Goal: Task Accomplishment & Management: Manage account settings

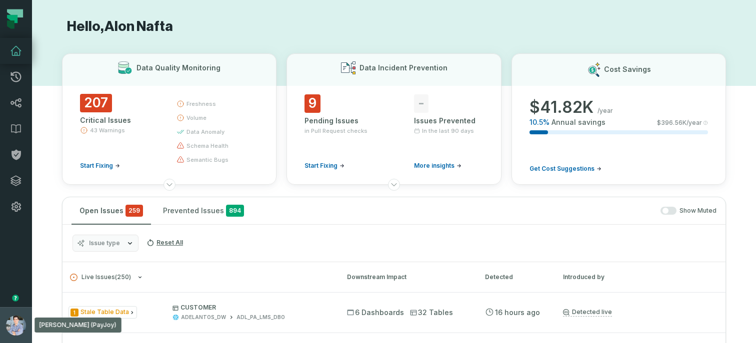
click at [4, 313] on button "Alon Nafta (PayJoy) alon@foundational.io" at bounding box center [16, 325] width 32 height 36
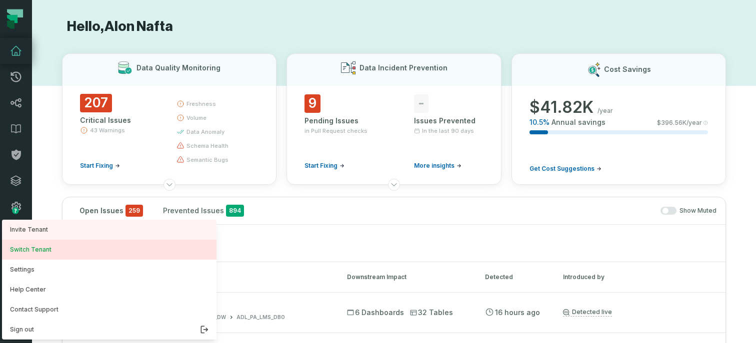
click at [44, 246] on button "Switch Tenant" at bounding box center [109, 250] width 214 height 20
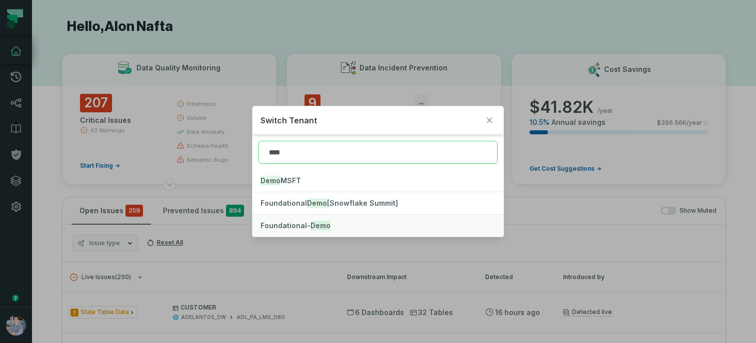
type input "****"
click at [349, 225] on button "Foundational- Demo" at bounding box center [377, 226] width 251 height 22
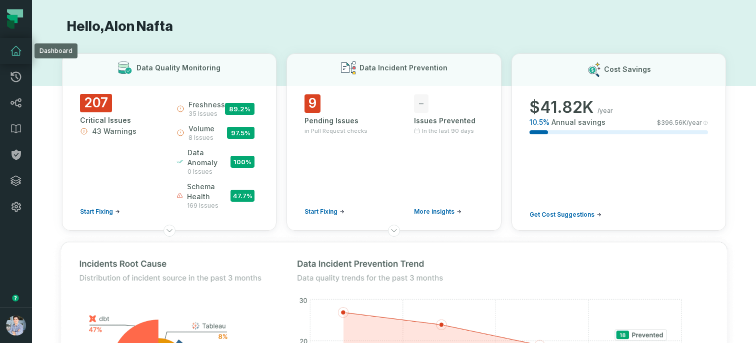
click at [16, 56] on icon at bounding box center [16, 51] width 12 height 12
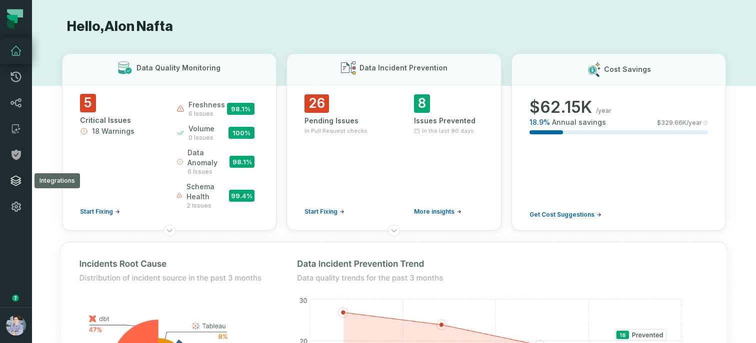
click at [18, 187] on link "Integrations" at bounding box center [16, 181] width 32 height 26
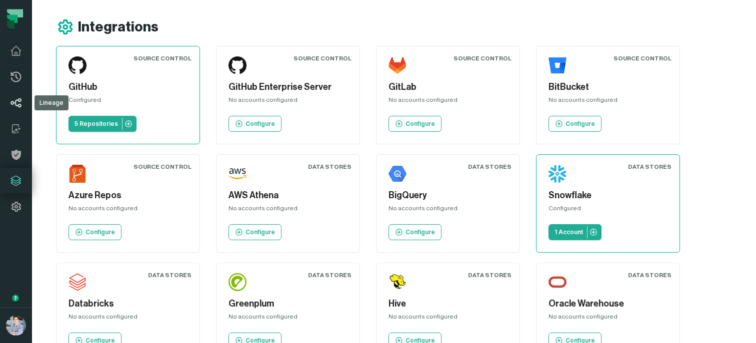
click at [15, 101] on icon at bounding box center [15, 102] width 11 height 9
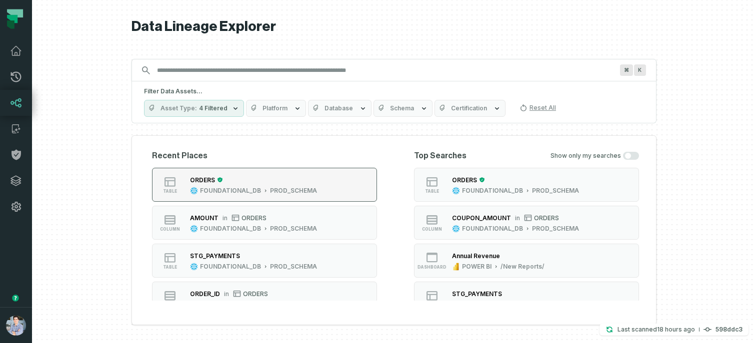
click at [259, 180] on div "ORDERS" at bounding box center [253, 180] width 127 height 10
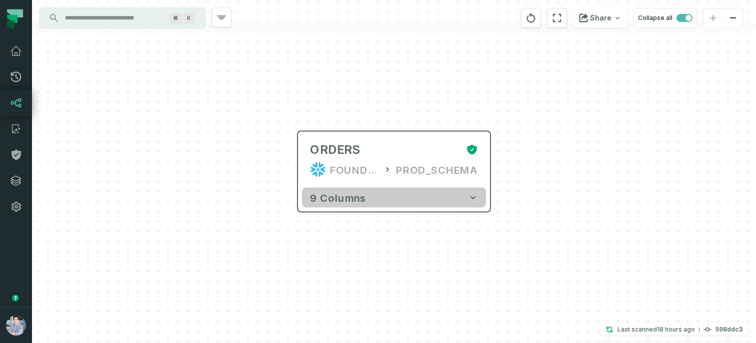
click at [440, 199] on button "9 columns" at bounding box center [394, 198] width 184 height 20
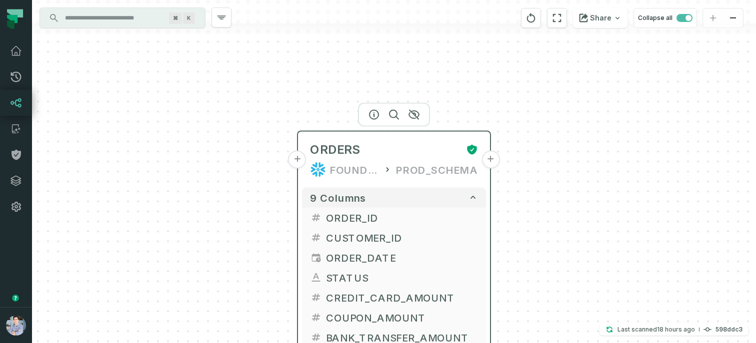
click at [494, 159] on button "+" at bounding box center [490, 160] width 18 height 18
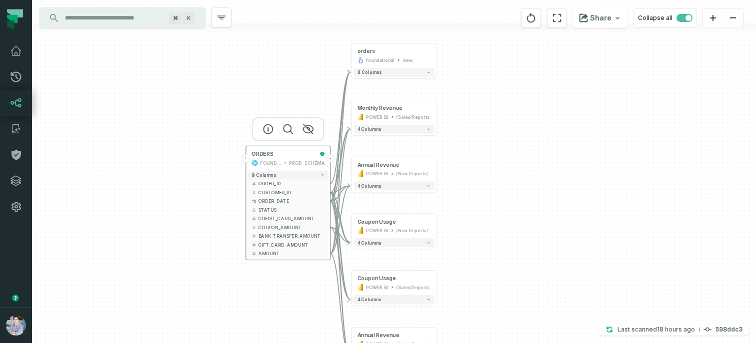
click at [247, 158] on button "+" at bounding box center [246, 158] width 8 height 8
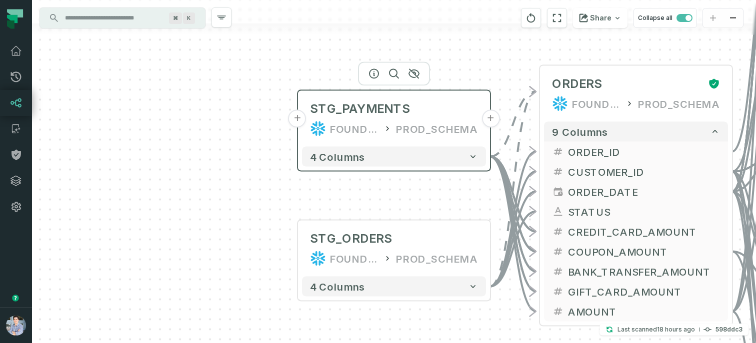
click at [298, 122] on button "+" at bounding box center [297, 119] width 18 height 18
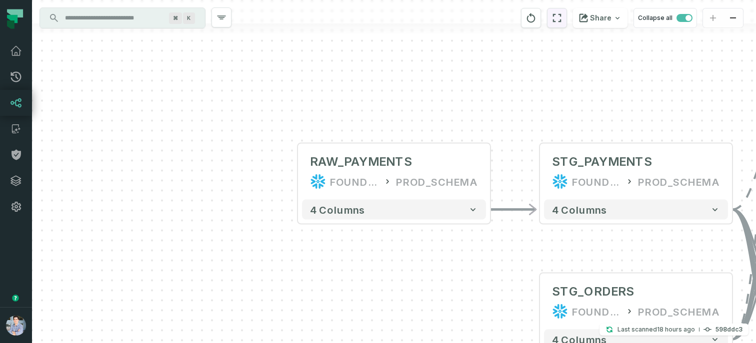
click at [562, 22] on icon "reset" at bounding box center [556, 18] width 11 height 12
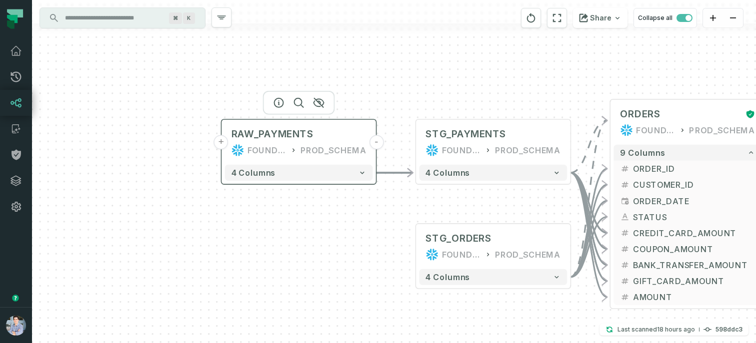
click at [221, 143] on button "+" at bounding box center [221, 142] width 14 height 14
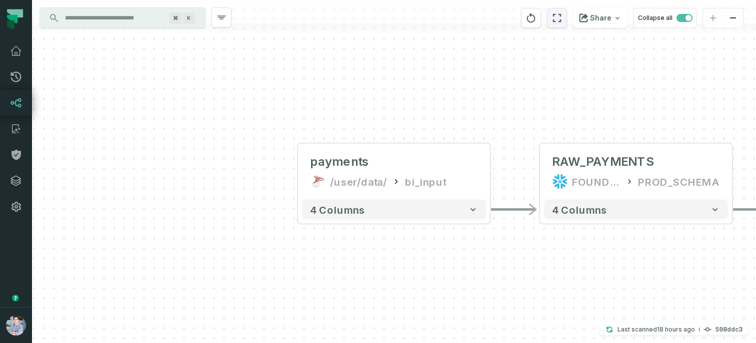
click at [561, 21] on icon "reset" at bounding box center [557, 18] width 8 height 8
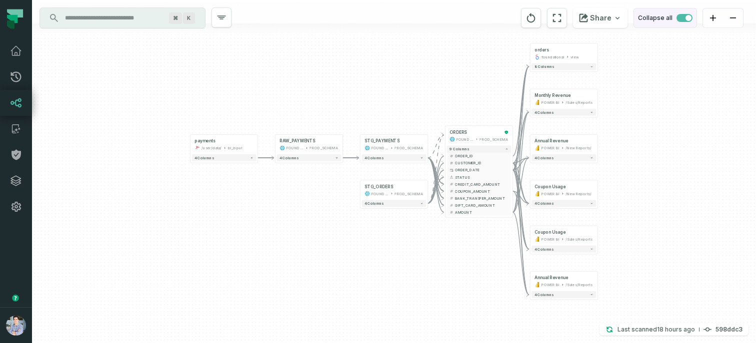
click at [686, 18] on span "button" at bounding box center [688, 18] width 6 height 6
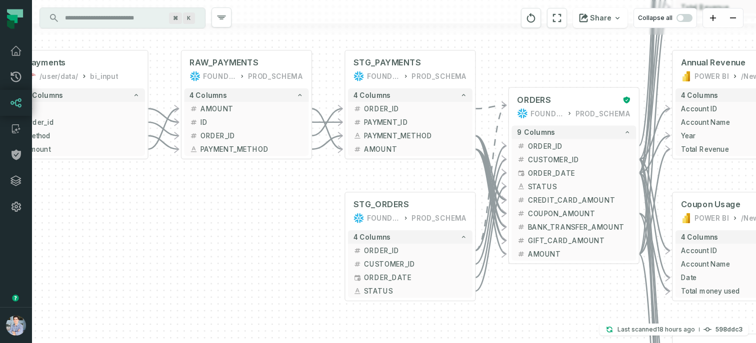
drag, startPoint x: 349, startPoint y: 195, endPoint x: 321, endPoint y: 162, distance: 43.3
click at [321, 162] on div "+ payments /user/data/ bi_input - 4 columns + ID - + order_id - + method - + am…" at bounding box center [394, 171] width 724 height 343
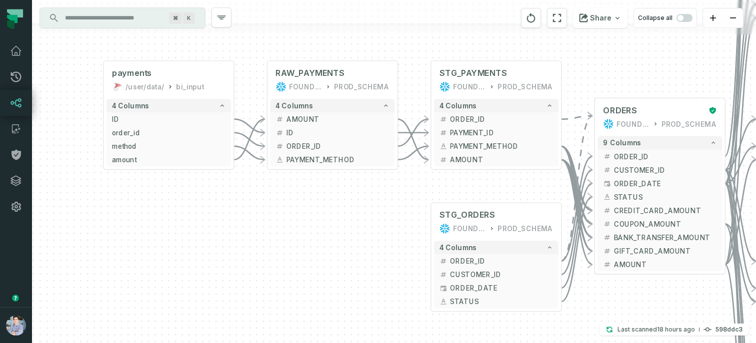
drag, startPoint x: 241, startPoint y: 192, endPoint x: 334, endPoint y: 216, distance: 96.0
click at [334, 216] on div "+ payments /user/data/ bi_input - 4 columns + ID - + order_id - + method - + am…" at bounding box center [394, 171] width 724 height 343
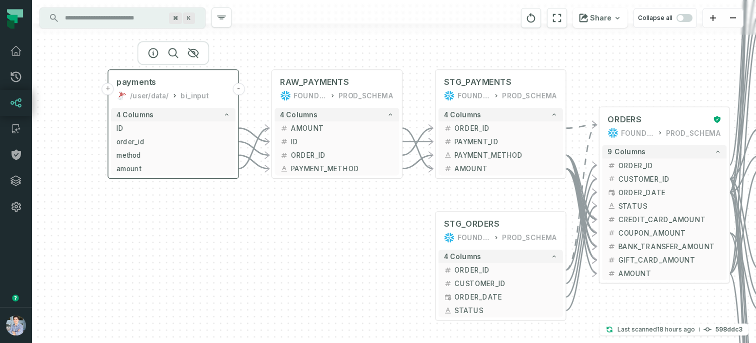
click at [109, 94] on button "+" at bounding box center [108, 89] width 12 height 12
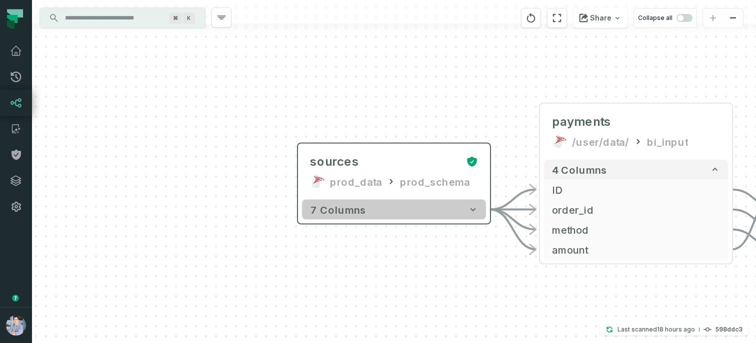
click at [388, 203] on button "7 columns" at bounding box center [394, 210] width 184 height 20
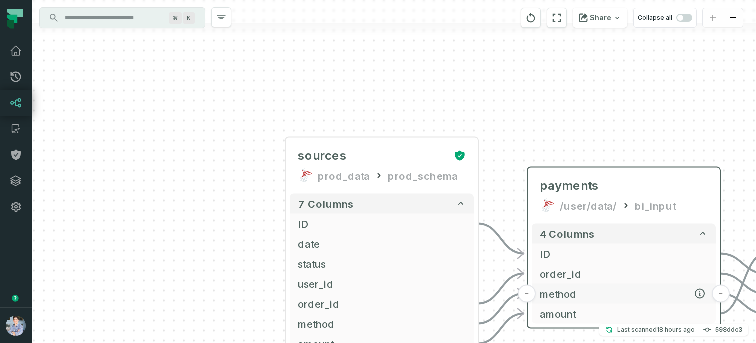
drag, startPoint x: 637, startPoint y: 294, endPoint x: 350, endPoint y: 133, distance: 329.5
click at [540, 286] on span "method" at bounding box center [624, 293] width 168 height 15
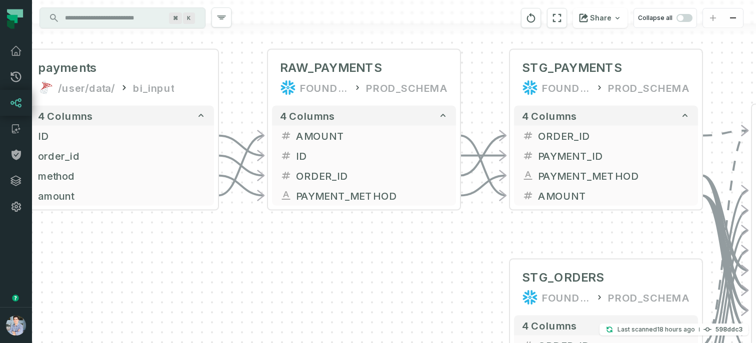
drag, startPoint x: 616, startPoint y: 205, endPoint x: 341, endPoint y: 250, distance: 278.7
click at [341, 250] on div "+ sources prod_data prod_schema + 7 columns + ID + + date + + status + + user_i…" at bounding box center [394, 171] width 724 height 343
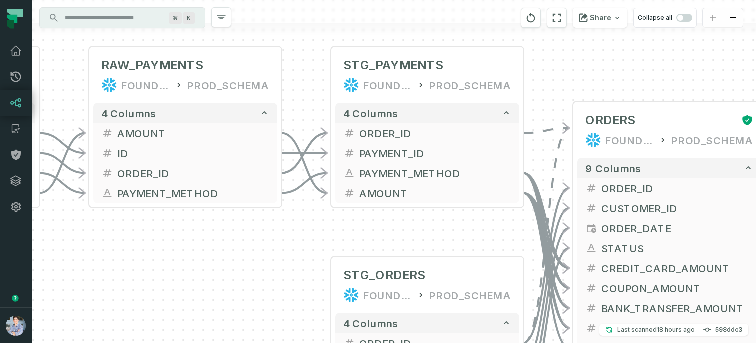
drag, startPoint x: 437, startPoint y: 268, endPoint x: 235, endPoint y: 258, distance: 202.3
click at [235, 258] on div "+ sources prod_data prod_schema + 7 columns + ID + + date + + status + + user_i…" at bounding box center [394, 171] width 724 height 343
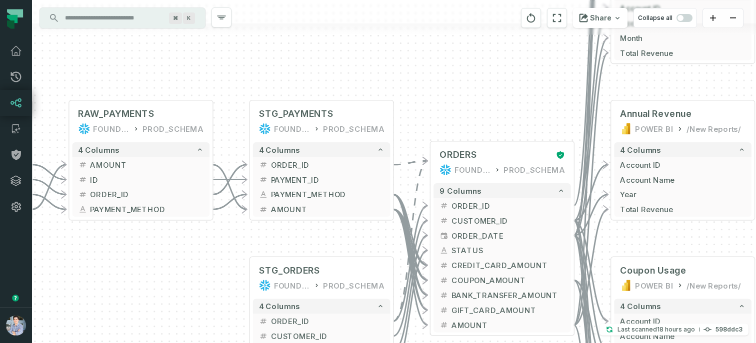
drag, startPoint x: 354, startPoint y: 239, endPoint x: 162, endPoint y: 241, distance: 191.5
click at [162, 241] on div "+ sources prod_data prod_schema + 7 columns + ID + + date + + status + + user_i…" at bounding box center [394, 171] width 724 height 343
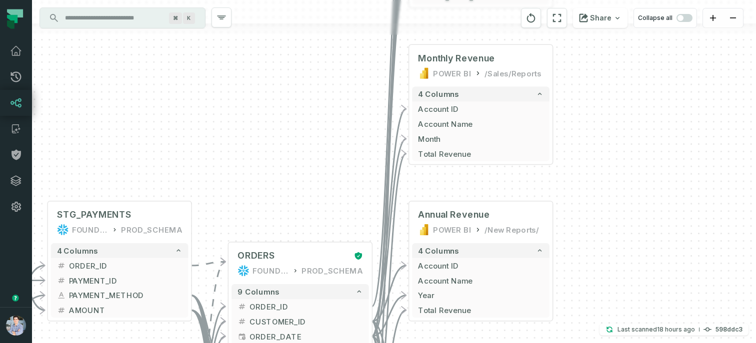
drag, startPoint x: 324, startPoint y: 72, endPoint x: 301, endPoint y: 220, distance: 149.8
click at [301, 220] on div "+ sources prod_data prod_schema + 7 columns + ID + + date + + status + + user_i…" at bounding box center [394, 171] width 724 height 343
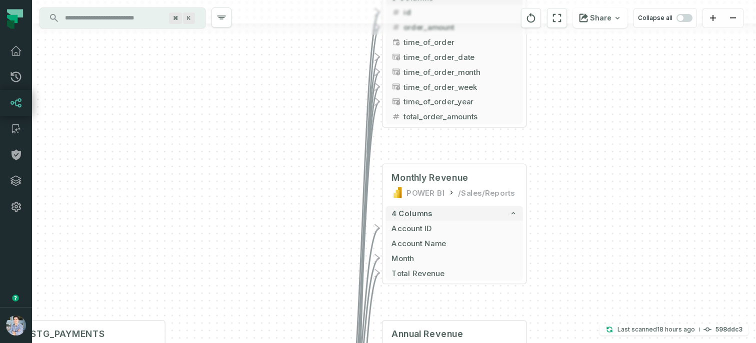
drag, startPoint x: 317, startPoint y: 130, endPoint x: 270, endPoint y: 307, distance: 183.5
click at [270, 307] on div "+ sources prod_data prod_schema + 7 columns + ID + + date + + status + + user_i…" at bounding box center [394, 171] width 724 height 343
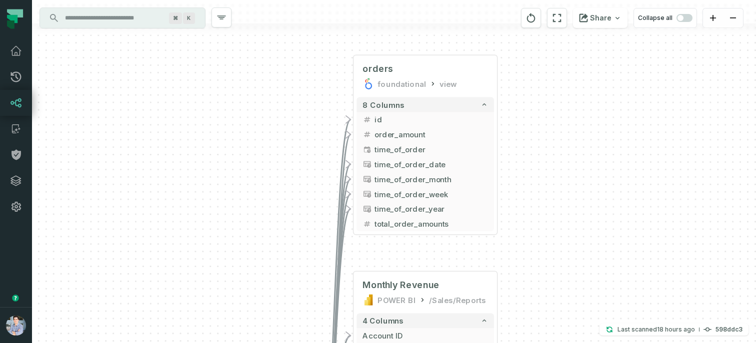
drag, startPoint x: 247, startPoint y: 225, endPoint x: 245, endPoint y: 256, distance: 31.6
click at [245, 256] on div "+ sources prod_data prod_schema + 7 columns + ID + + date + + status + + user_i…" at bounding box center [394, 171] width 724 height 343
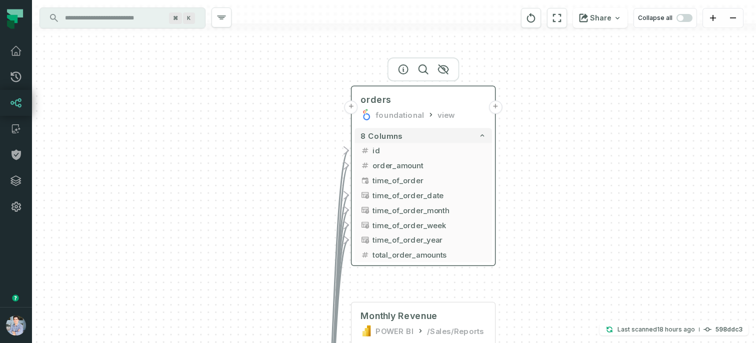
click at [496, 111] on button "+" at bounding box center [494, 106] width 13 height 13
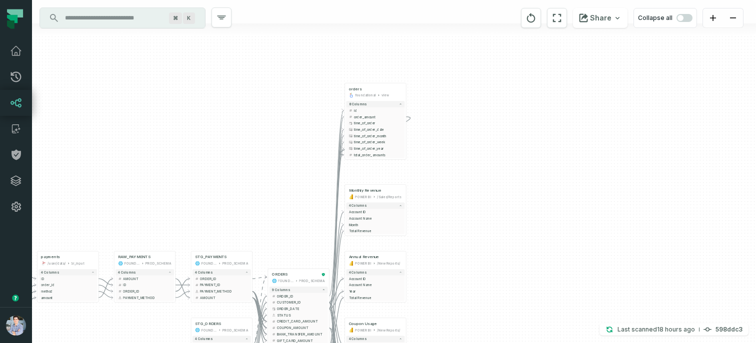
drag, startPoint x: 266, startPoint y: 319, endPoint x: 337, endPoint y: 130, distance: 202.1
click at [337, 130] on div "+ sources prod_data prod_schema + 7 columns + ID + + date + + status + + user_i…" at bounding box center [394, 171] width 724 height 343
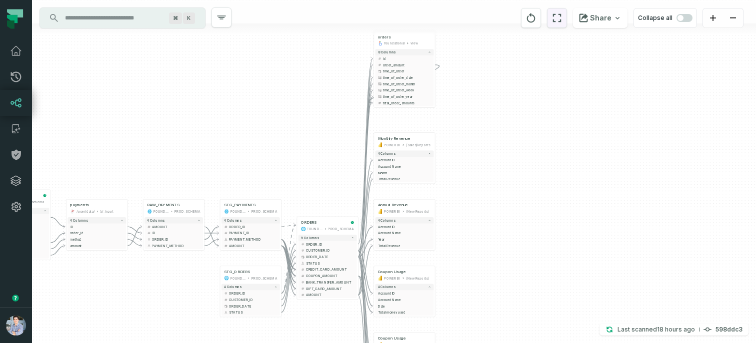
click at [567, 17] on button "reset" at bounding box center [557, 18] width 20 height 20
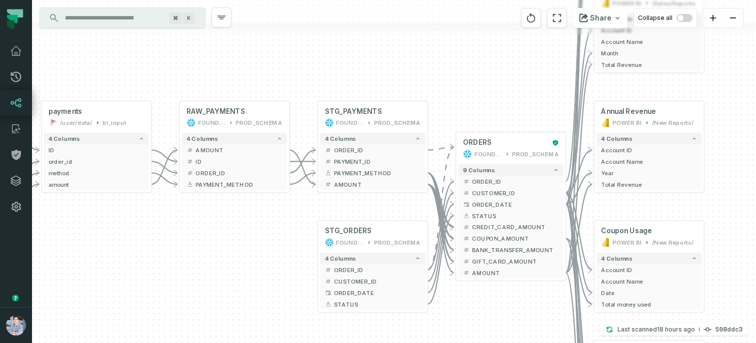
drag, startPoint x: 196, startPoint y: 311, endPoint x: 249, endPoint y: 206, distance: 117.2
click at [249, 206] on div "+ sources prod_data prod_schema + 7 columns + ID + + date + + status + + user_i…" at bounding box center [394, 171] width 724 height 343
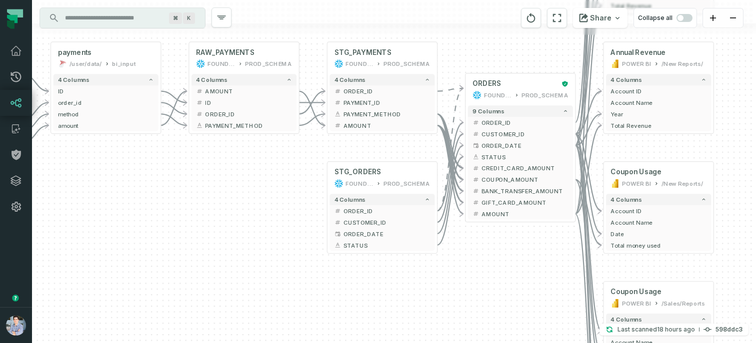
drag, startPoint x: 292, startPoint y: 263, endPoint x: 242, endPoint y: 299, distance: 62.3
click at [242, 299] on div "+ sources prod_data prod_schema + 7 columns + ID + + date + + status + + user_i…" at bounding box center [394, 171] width 724 height 343
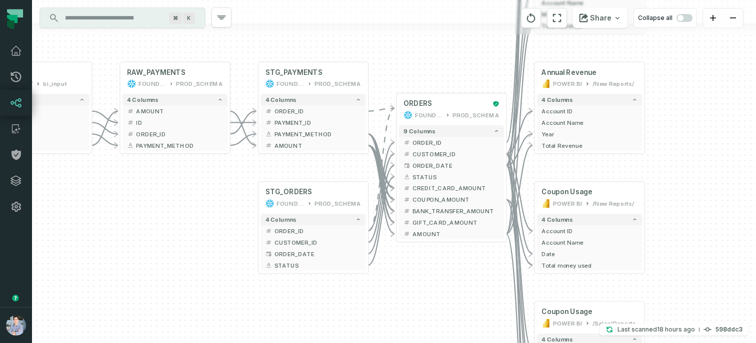
drag, startPoint x: 495, startPoint y: 312, endPoint x: 452, endPoint y: 302, distance: 44.1
click at [452, 302] on div "+ sources prod_data prod_schema + 7 columns + ID + + date + + status + + user_i…" at bounding box center [394, 171] width 724 height 343
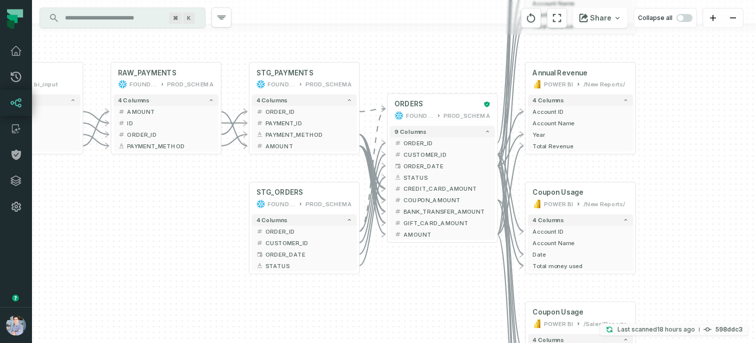
click at [650, 332] on p "Last scanned [DATE] 6:21:11 PM" at bounding box center [655, 330] width 77 height 10
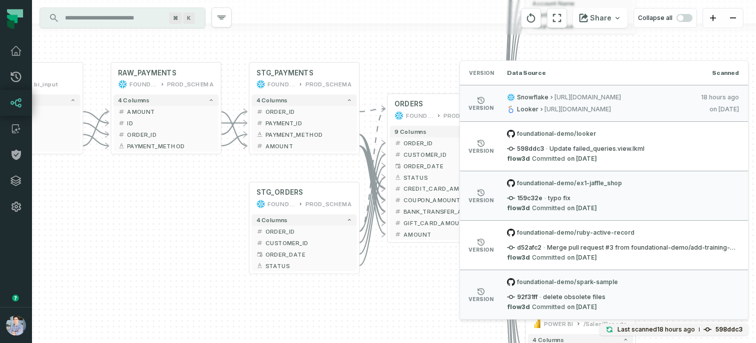
click at [210, 193] on div "+ sources prod_data prod_schema + 7 columns + ID + + date + + status + + user_i…" at bounding box center [394, 171] width 724 height 343
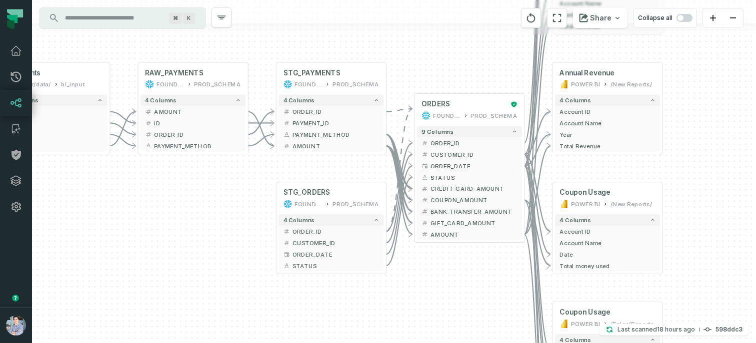
drag, startPoint x: 210, startPoint y: 193, endPoint x: 277, endPoint y: 193, distance: 66.5
click at [277, 193] on div "+ sources prod_data prod_schema + 7 columns + ID + + date + + status + + user_i…" at bounding box center [394, 171] width 724 height 343
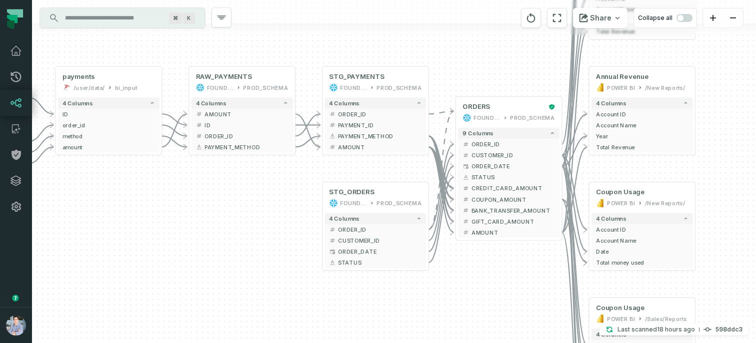
drag, startPoint x: 226, startPoint y: 203, endPoint x: 268, endPoint y: 200, distance: 42.1
click at [268, 200] on div "+ sources prod_data prod_schema + 7 columns + ID + + date + + status + + user_i…" at bounding box center [394, 171] width 724 height 343
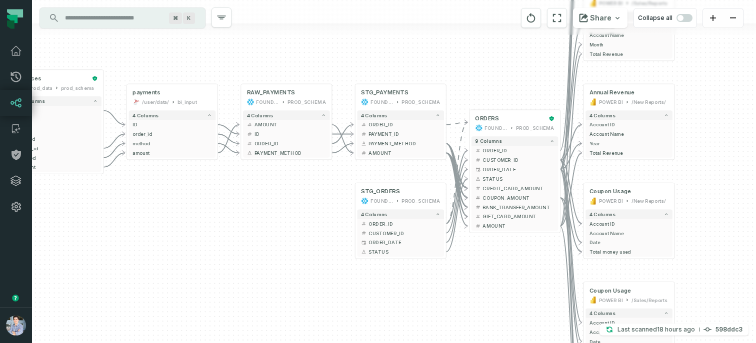
drag, startPoint x: 301, startPoint y: 202, endPoint x: 373, endPoint y: 202, distance: 72.0
click at [373, 202] on div "+ sources prod_data prod_schema + 7 columns + ID + + date + + status + + user_i…" at bounding box center [394, 171] width 724 height 343
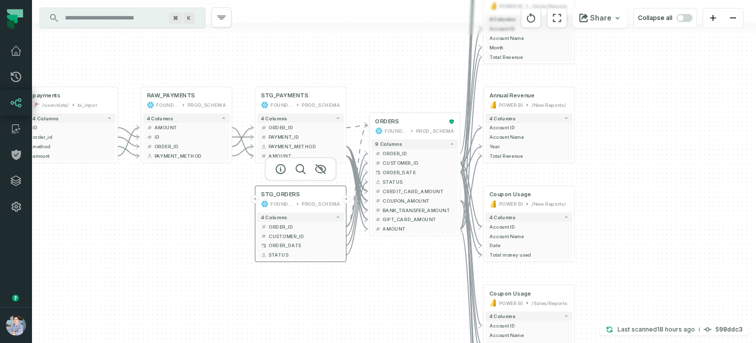
drag, startPoint x: 428, startPoint y: 200, endPoint x: 258, endPoint y: 205, distance: 170.6
click at [261, 205] on icon at bounding box center [264, 204] width 7 height 7
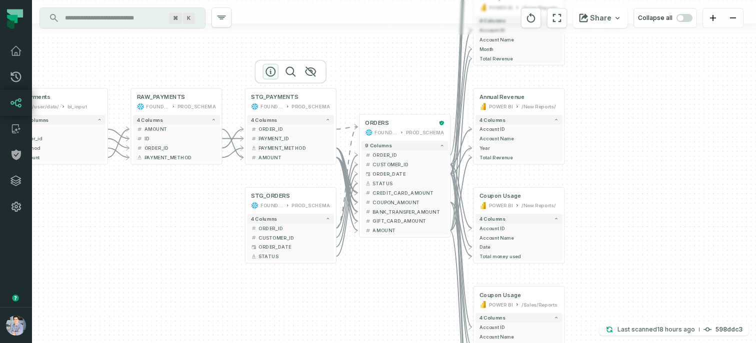
click at [269, 71] on icon "button" at bounding box center [270, 72] width 12 height 12
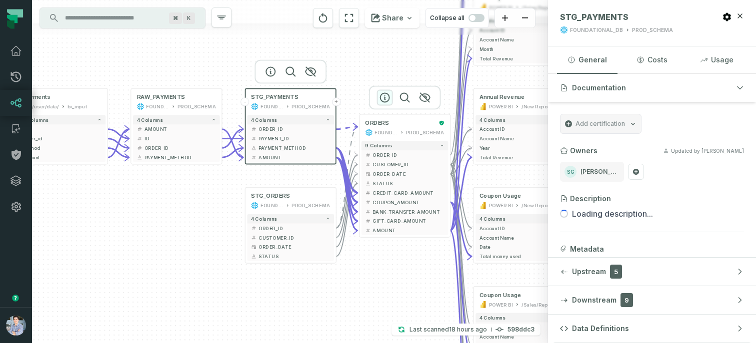
click at [388, 91] on icon "button" at bounding box center [385, 97] width 12 height 12
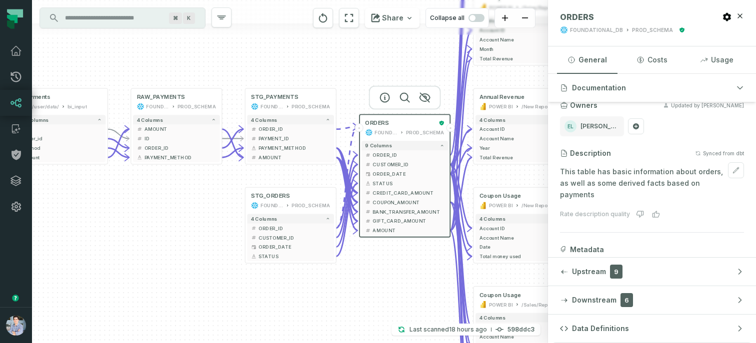
scroll to position [49, 0]
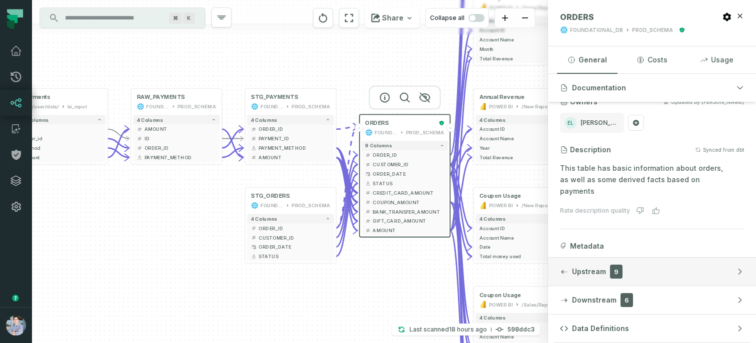
click at [664, 279] on button "Upstream 9" at bounding box center [652, 272] width 208 height 28
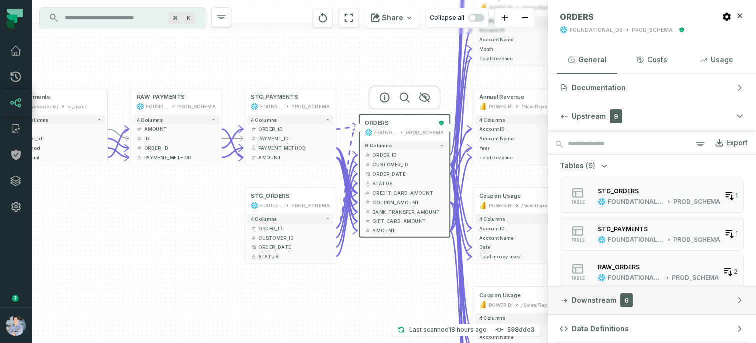
click at [660, 302] on button "Downstream 6" at bounding box center [652, 300] width 208 height 28
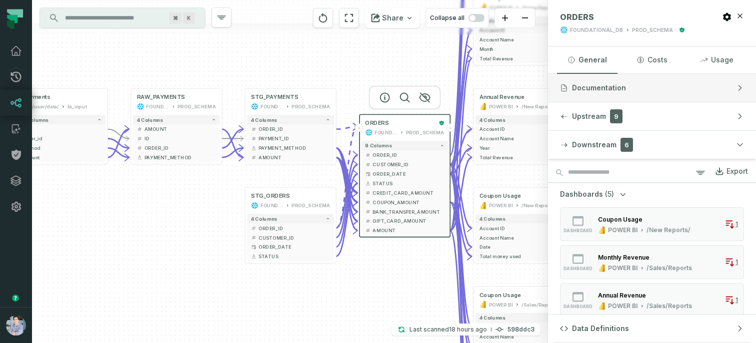
click at [612, 84] on span "Documentation" at bounding box center [599, 88] width 54 height 10
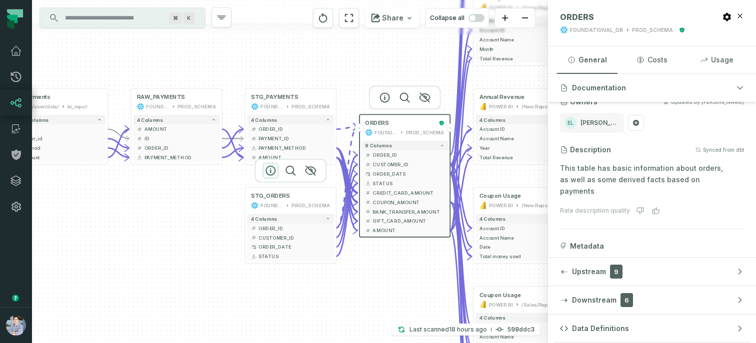
click at [274, 173] on icon "button" at bounding box center [270, 171] width 12 height 12
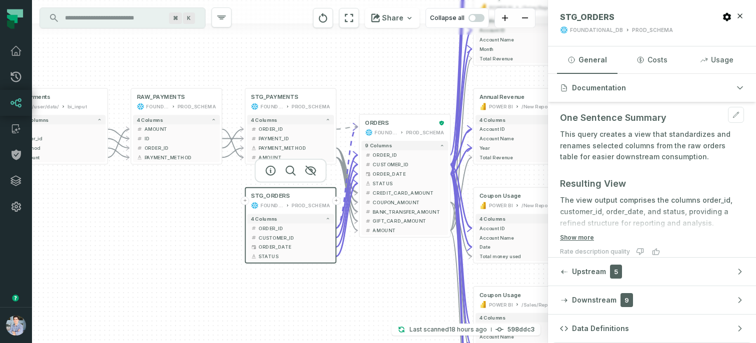
scroll to position [105, 0]
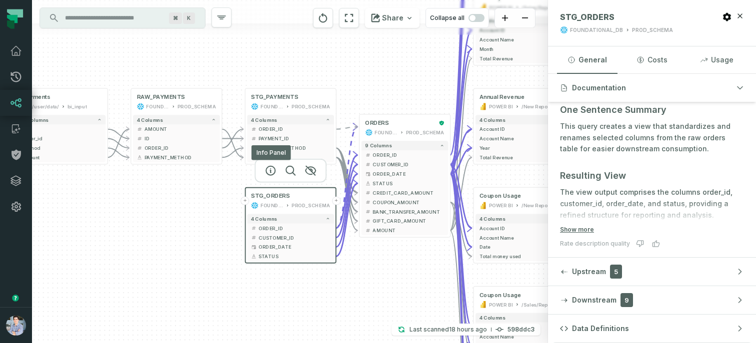
drag, startPoint x: 153, startPoint y: 210, endPoint x: 183, endPoint y: 216, distance: 30.6
click at [183, 216] on div "+ sources prod_data prod_schema + 7 columns + ID + + date + + status + + user_i…" at bounding box center [290, 171] width 516 height 343
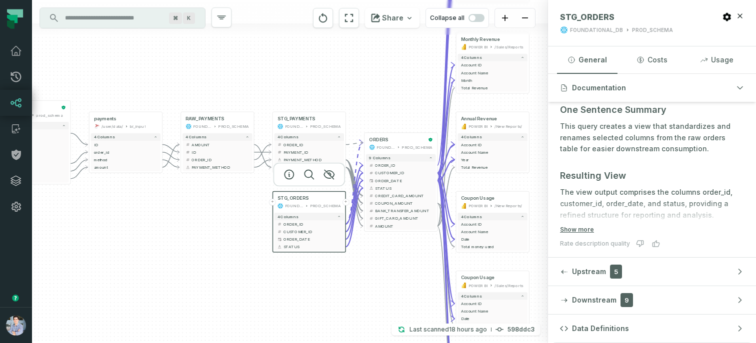
drag, startPoint x: 168, startPoint y: 230, endPoint x: 205, endPoint y: 212, distance: 41.1
click at [205, 212] on div "+ sources prod_data prod_schema + 7 columns + ID + + date + + status + + user_i…" at bounding box center [290, 171] width 516 height 343
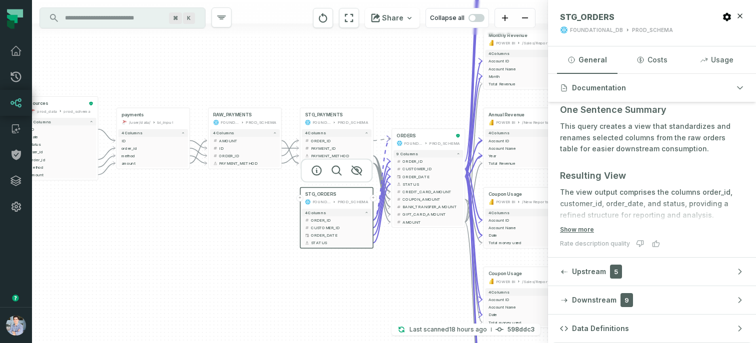
drag, startPoint x: 175, startPoint y: 195, endPoint x: 190, endPoint y: 210, distance: 21.9
click at [190, 210] on div "+ sources prod_data prod_schema + 7 columns + ID + + date + + status + + user_i…" at bounding box center [290, 171] width 516 height 343
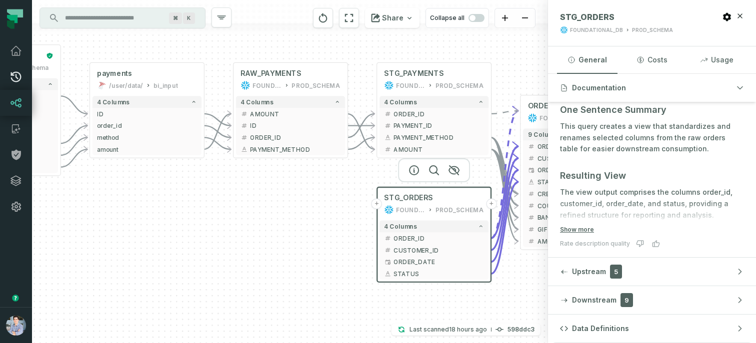
click at [19, 75] on icon at bounding box center [16, 77] width 12 height 12
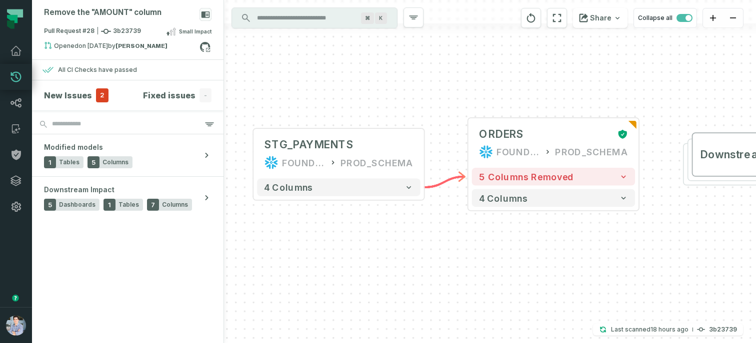
drag, startPoint x: 365, startPoint y: 237, endPoint x: 402, endPoint y: 241, distance: 37.2
click at [402, 241] on div "+ STG_PAYMENTS FOUNDATIONAL_DB PROD_SCHEMA + 4 columns + ORDERS FOUNDATIONAL_DB…" at bounding box center [490, 171] width 532 height 343
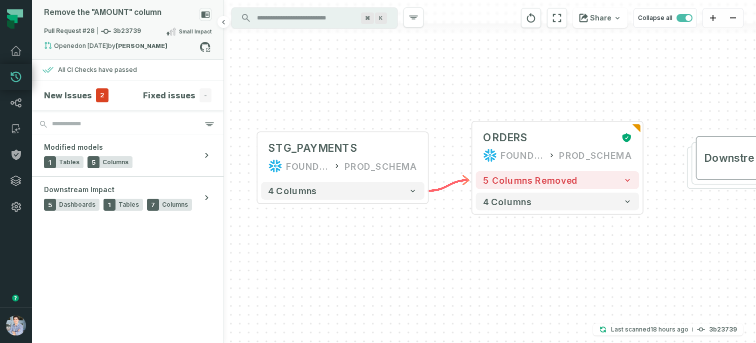
click at [116, 40] on div "Pull Request #28 3b23739 Small Impact" at bounding box center [127, 33] width 167 height 16
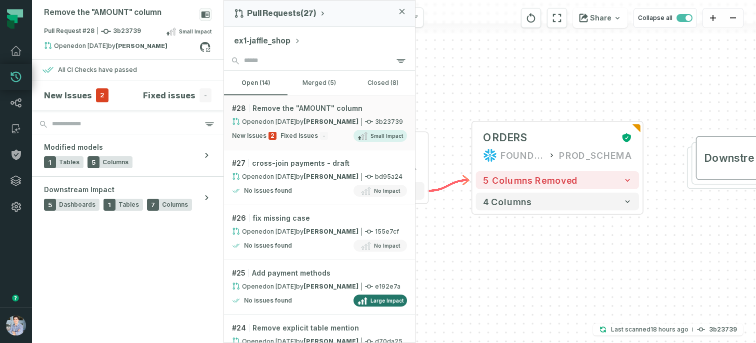
click at [501, 249] on div "+ STG_PAYMENTS FOUNDATIONAL_DB PROD_SCHEMA + 4 columns + ORDERS FOUNDATIONAL_DB…" at bounding box center [490, 171] width 532 height 343
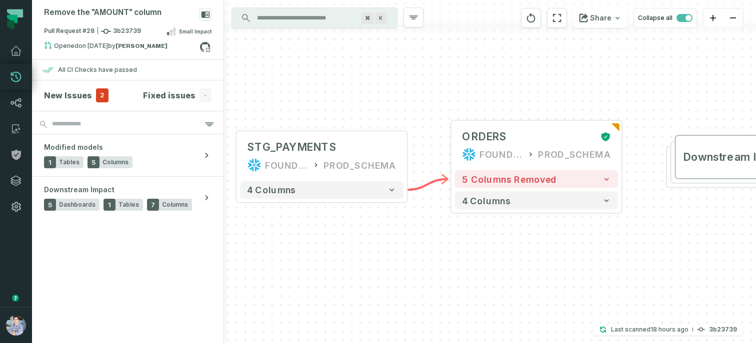
drag, startPoint x: 600, startPoint y: 260, endPoint x: 484, endPoint y: 253, distance: 115.7
click at [484, 253] on div "+ STG_PAYMENTS FOUNDATIONAL_DB PROD_SCHEMA + 4 columns + ORDERS FOUNDATIONAL_DB…" at bounding box center [490, 171] width 532 height 343
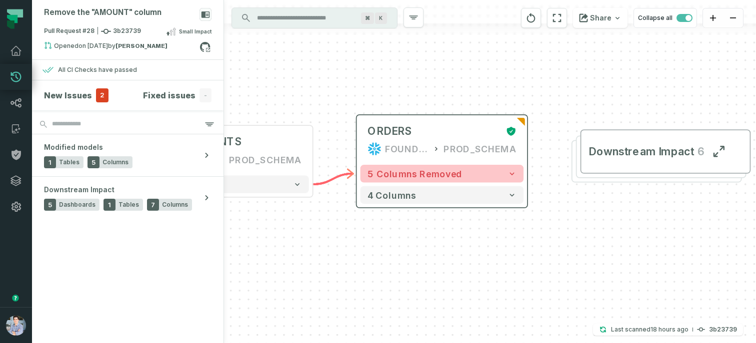
click at [502, 169] on button "5 columns removed" at bounding box center [441, 173] width 163 height 17
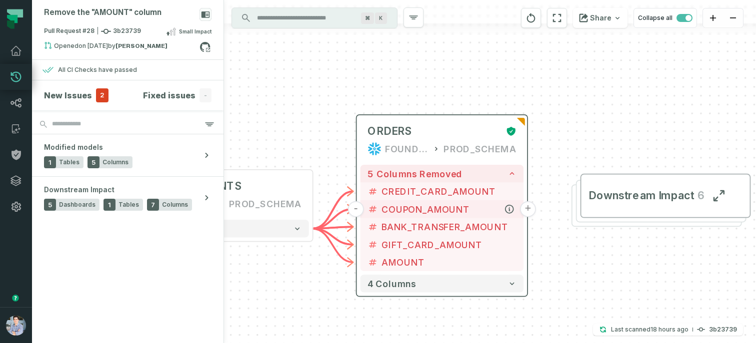
click at [528, 212] on button "+" at bounding box center [528, 209] width 16 height 16
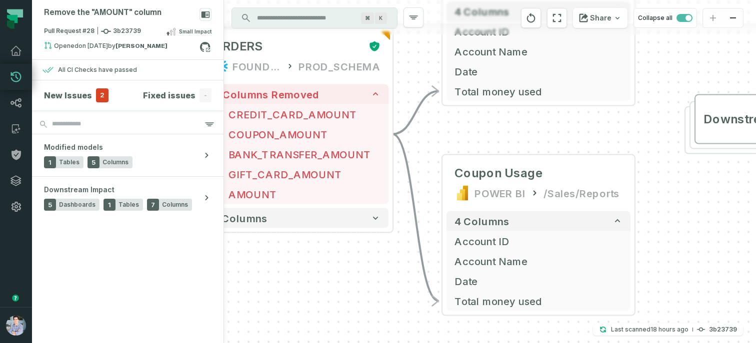
drag, startPoint x: 546, startPoint y: 265, endPoint x: 599, endPoint y: 112, distance: 162.1
click at [599, 112] on div "+ Coupon Usage POWER BI /New Reports/ 4 columns + Account ID + Account Name + D…" at bounding box center [490, 171] width 532 height 343
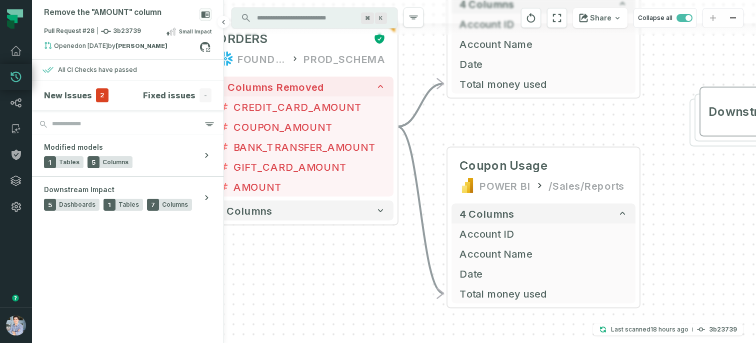
click at [61, 98] on h4 "New Issues" at bounding box center [68, 95] width 48 height 12
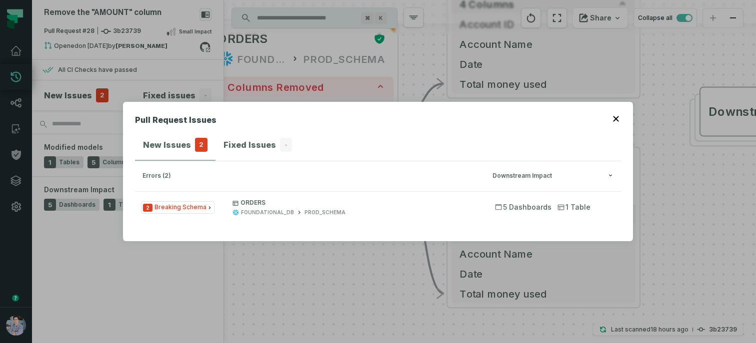
click at [616, 116] on icon "button" at bounding box center [616, 119] width 6 height 6
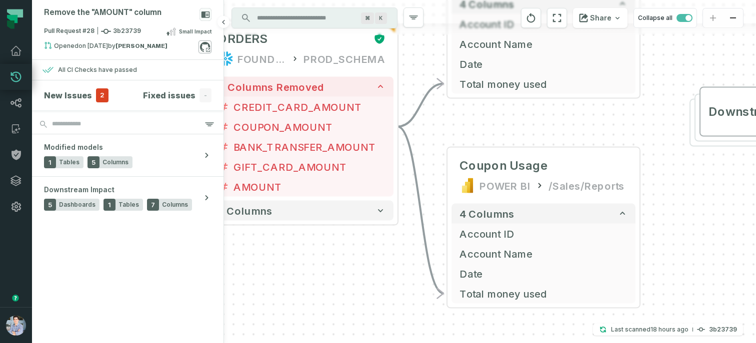
click at [202, 46] on icon at bounding box center [204, 46] width 13 height 13
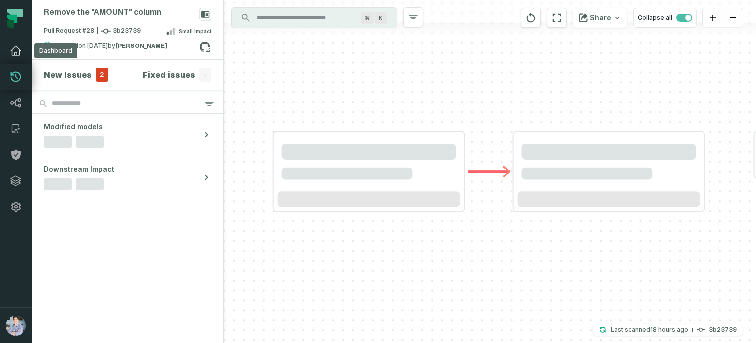
click at [20, 44] on link "Dashboard" at bounding box center [16, 51] width 32 height 26
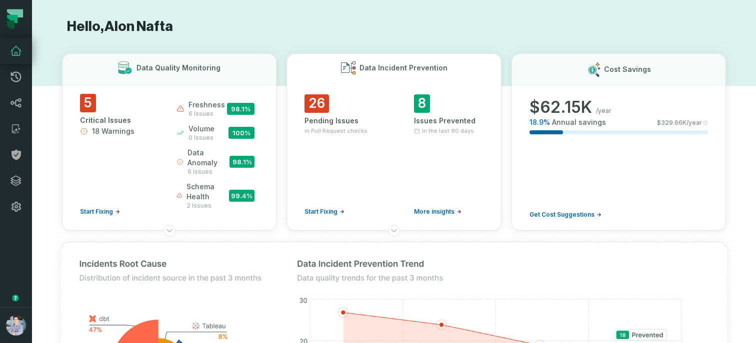
click at [341, 211] on icon "button" at bounding box center [341, 211] width 3 height 3
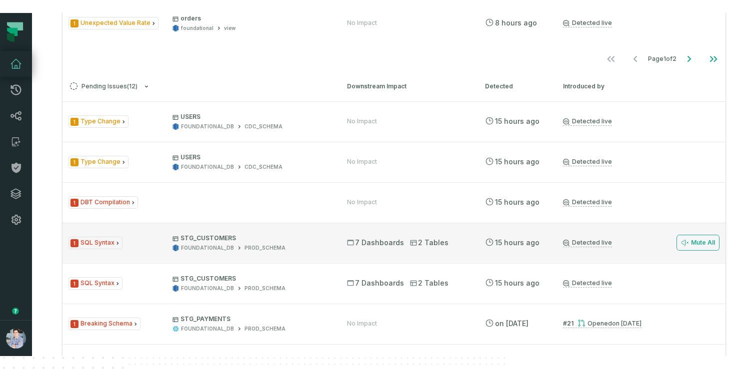
scroll to position [768, 0]
